Goal: Transaction & Acquisition: Purchase product/service

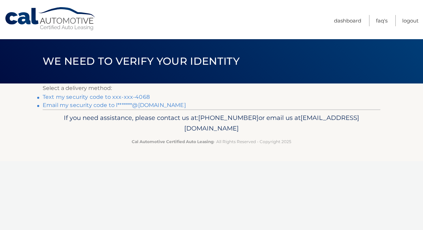
click at [132, 95] on link "Text my security code to xxx-xxx-4068" at bounding box center [96, 97] width 107 height 6
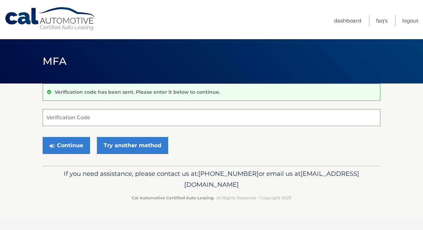
click at [80, 118] on input "Verification Code" at bounding box center [212, 117] width 338 height 17
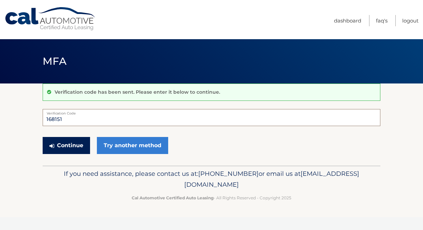
type input "168151"
click at [70, 147] on button "Continue" at bounding box center [66, 145] width 47 height 17
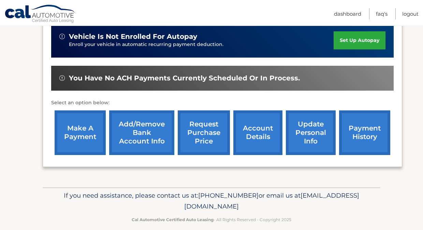
scroll to position [203, 0]
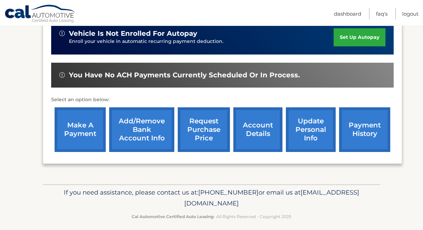
click at [76, 131] on link "make a payment" at bounding box center [80, 129] width 51 height 45
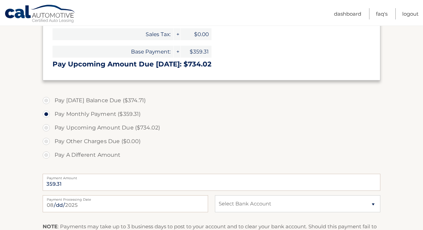
scroll to position [188, 0]
click at [44, 100] on label "Pay Today's Balance Due ($374.71)" at bounding box center [212, 101] width 338 height 14
click at [45, 100] on input "Pay Today's Balance Due ($374.71)" at bounding box center [48, 99] width 7 height 11
radio input "true"
type input "374.71"
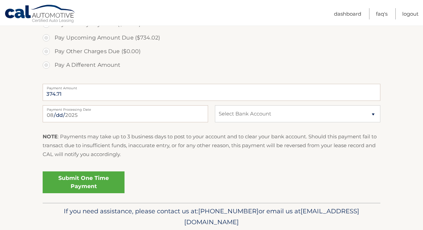
scroll to position [280, 0]
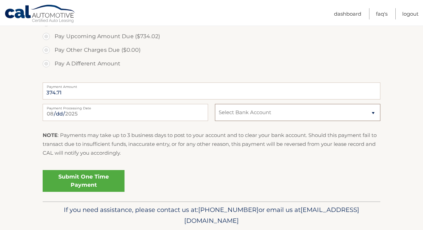
click at [245, 115] on select "Select Bank Account Checking BANK OF AMERICA N.A. *****9103 Checking JPMORGAN C…" at bounding box center [297, 112] width 165 height 17
select select "NTgxMThkYTQtYmVhMC00MzBjLWJkYzctZWIzMWE4OTQxOTJm"
click at [215, 104] on select "Select Bank Account Checking BANK OF AMERICA N.A. *****9103 Checking JPMORGAN C…" at bounding box center [297, 112] width 165 height 17
click at [72, 185] on link "Submit One Time Payment" at bounding box center [84, 181] width 82 height 22
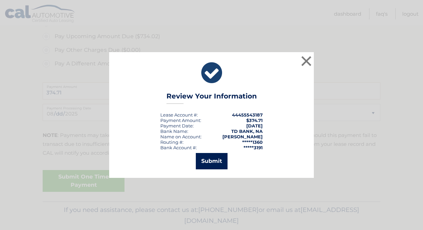
click at [218, 160] on button "Submit" at bounding box center [212, 161] width 32 height 16
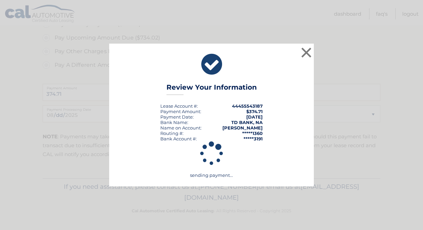
scroll to position [279, 0]
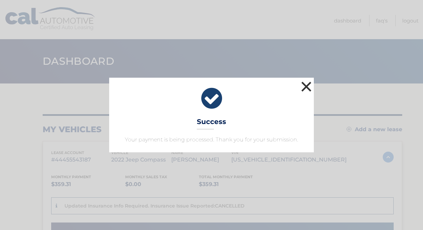
click at [305, 86] on button "×" at bounding box center [306, 87] width 14 height 14
